Goal: Find specific page/section: Find specific page/section

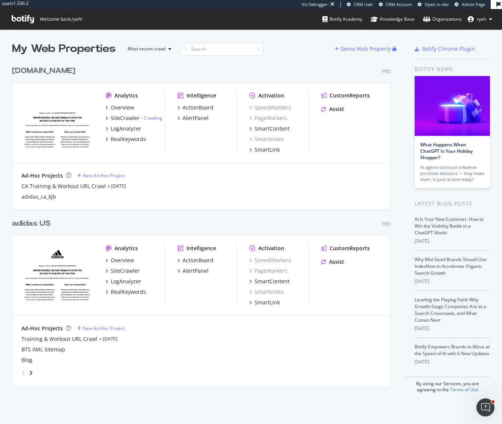
scroll to position [424, 502]
click at [32, 223] on div "adidas US" at bounding box center [31, 223] width 38 height 11
